Goal: Navigation & Orientation: Find specific page/section

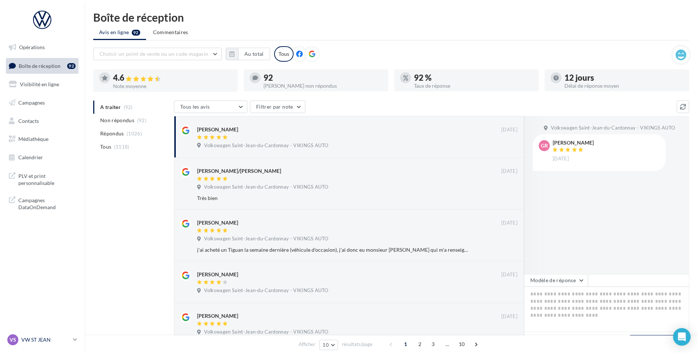
click at [33, 344] on div "VS VW ST JEAN vw-stj-vau" at bounding box center [38, 339] width 63 height 11
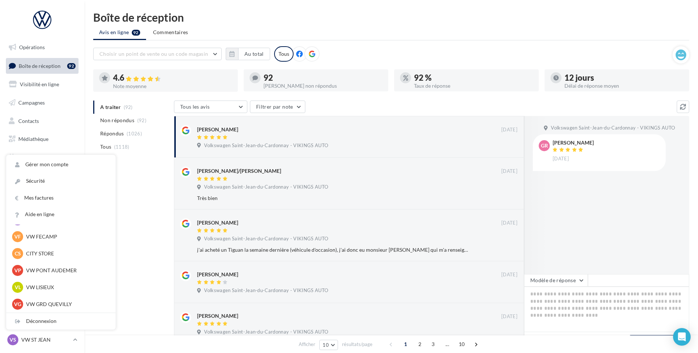
scroll to position [90, 0]
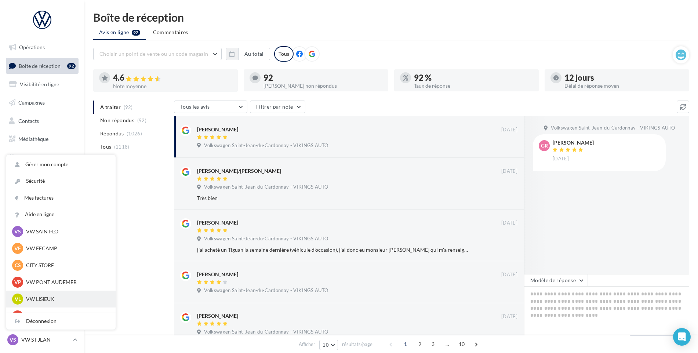
click at [46, 296] on p "VW LISIEUX" at bounding box center [66, 298] width 81 height 7
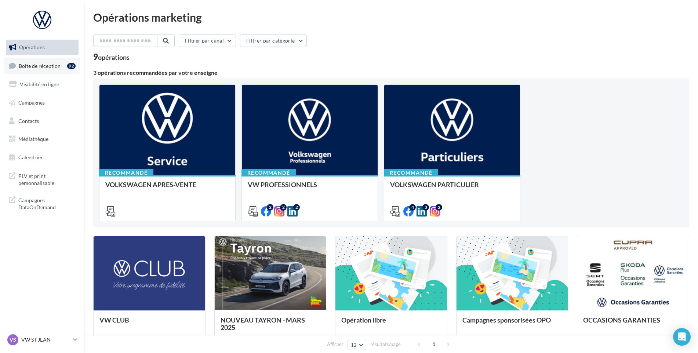
click at [31, 58] on link "Boîte de réception 92" at bounding box center [42, 66] width 76 height 16
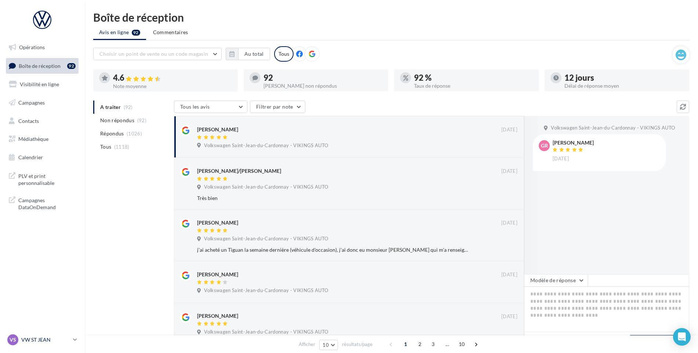
click at [58, 339] on p "VW ST JEAN" at bounding box center [45, 339] width 49 height 7
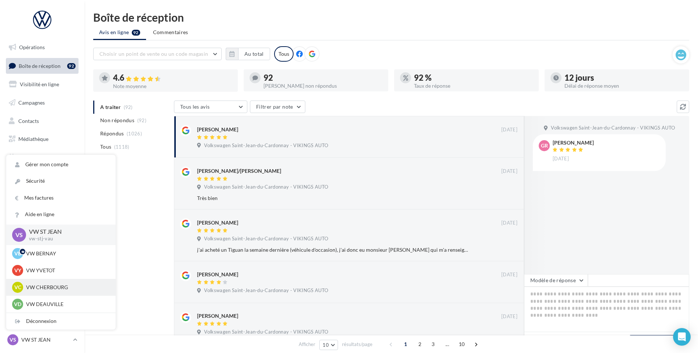
click at [64, 290] on p "VW CHERBOURG" at bounding box center [66, 287] width 81 height 7
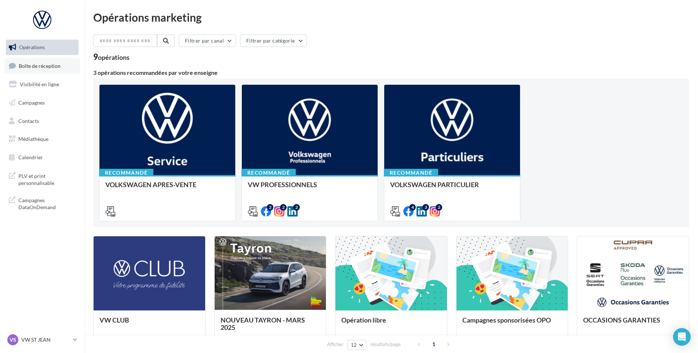
click at [56, 69] on link "Boîte de réception" at bounding box center [42, 66] width 76 height 16
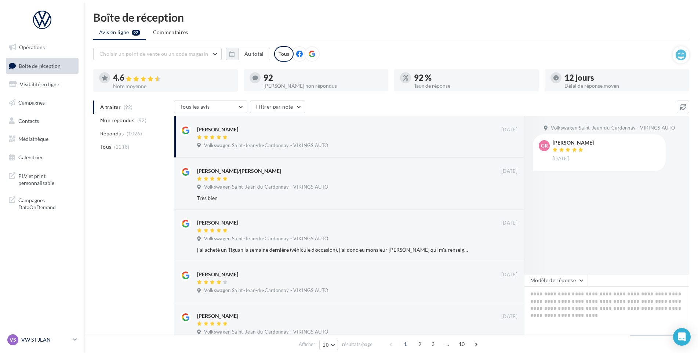
click at [54, 336] on div "VS VW ST JEAN vw-stj-vau" at bounding box center [38, 339] width 63 height 11
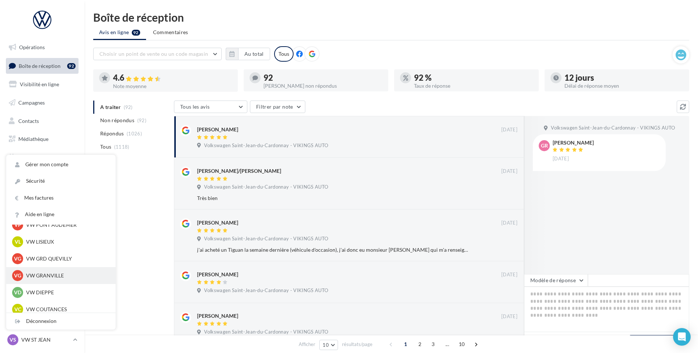
scroll to position [236, 0]
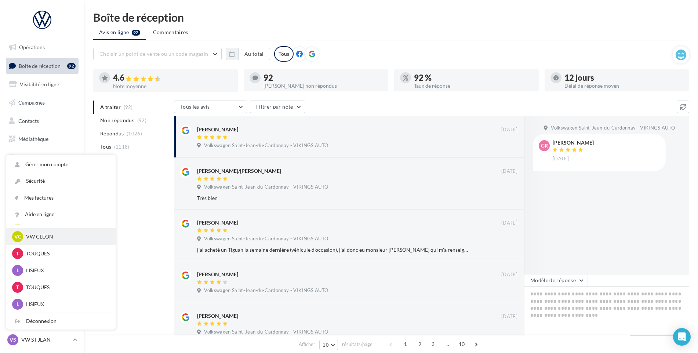
click at [56, 239] on p "VW CLEON" at bounding box center [66, 236] width 81 height 7
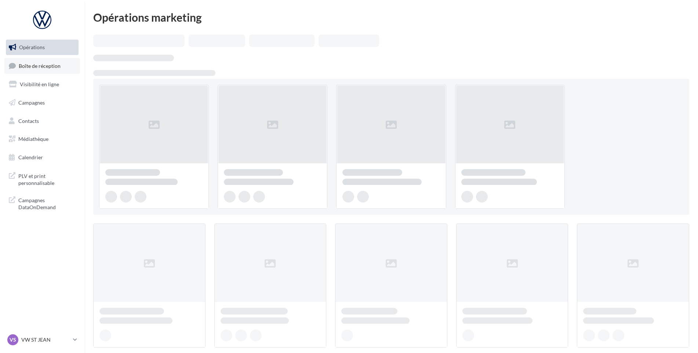
click at [50, 68] on span "Boîte de réception" at bounding box center [40, 65] width 42 height 6
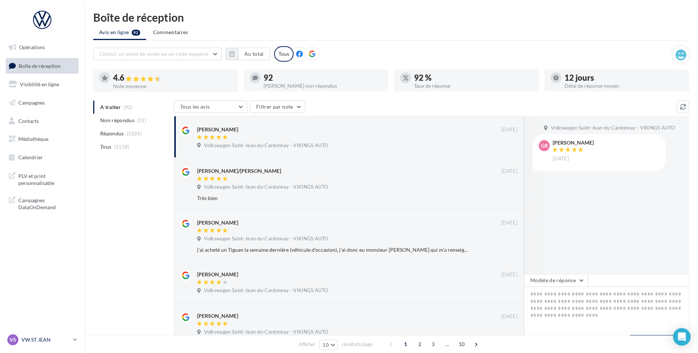
click at [38, 334] on link "VS VW ST JEAN vw-stj-vau" at bounding box center [42, 340] width 73 height 14
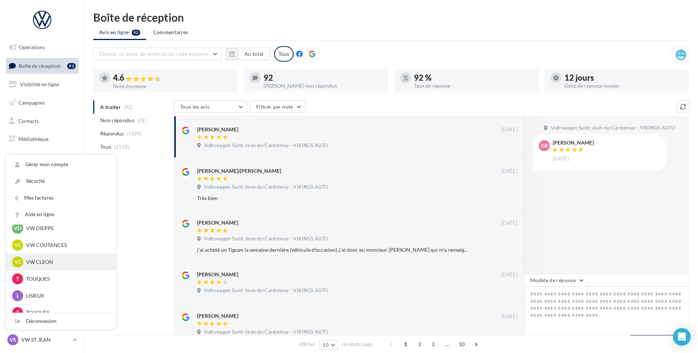
scroll to position [200, 0]
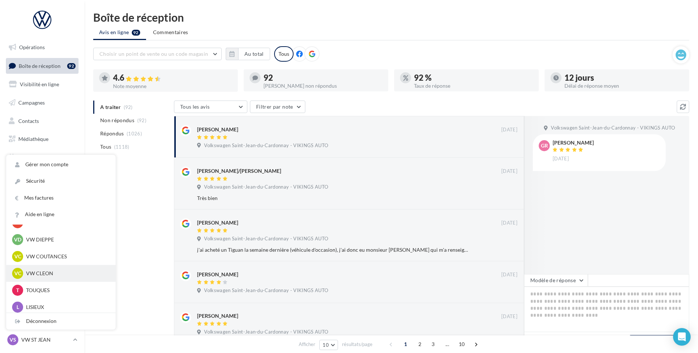
click at [45, 270] on p "VW CLEON" at bounding box center [66, 273] width 81 height 7
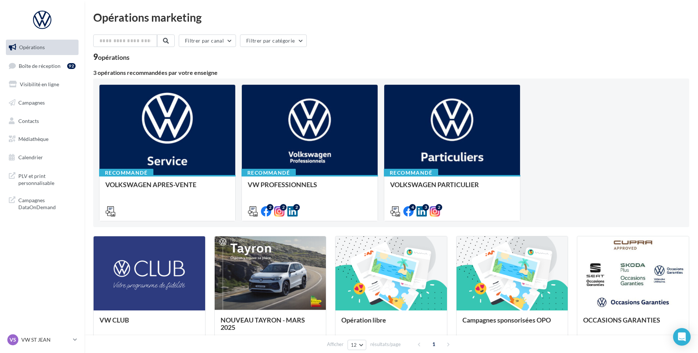
click at [30, 57] on ul "Opérations Boîte de réception 92 Visibilité en ligne Campagnes Contacts Médiath…" at bounding box center [42, 102] width 79 height 131
click at [32, 72] on link "Boîte de réception 92" at bounding box center [42, 66] width 76 height 16
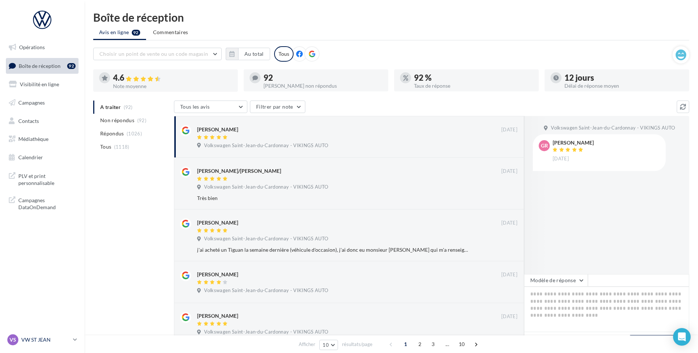
click at [51, 337] on p "VW ST JEAN" at bounding box center [45, 339] width 49 height 7
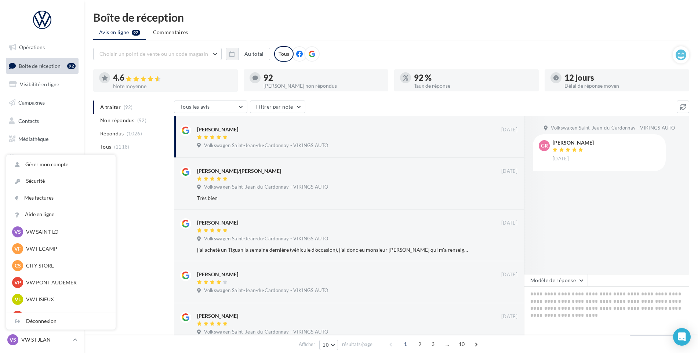
scroll to position [184, 0]
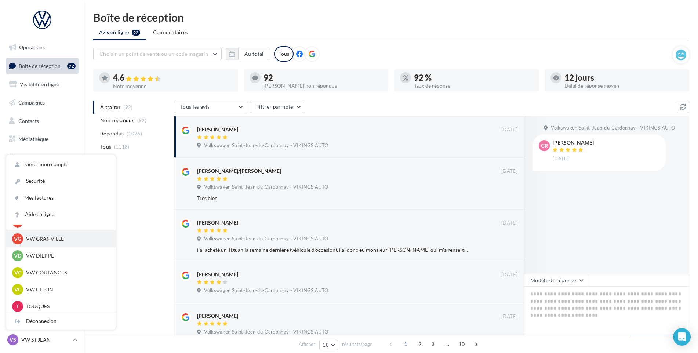
click at [49, 239] on p "VW GRANVILLE" at bounding box center [66, 238] width 81 height 7
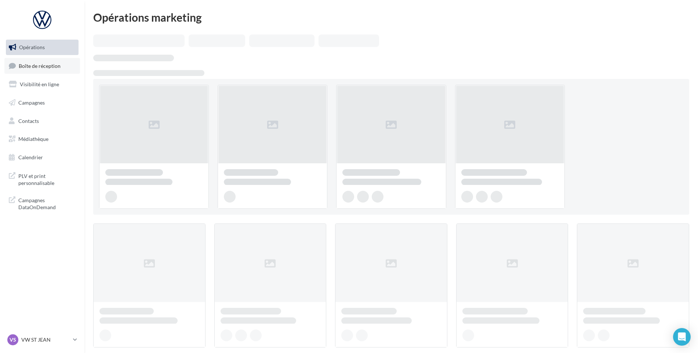
click at [43, 71] on link "Boîte de réception" at bounding box center [42, 66] width 76 height 16
